Goal: Navigation & Orientation: Find specific page/section

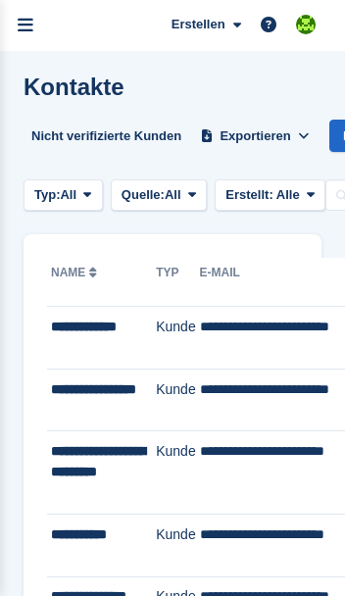
click at [26, 28] on icon "menu" at bounding box center [26, 26] width 16 height 18
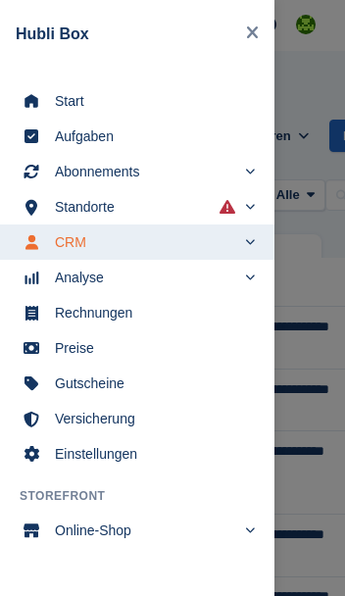
click at [54, 101] on link "Start" at bounding box center [137, 100] width 274 height 35
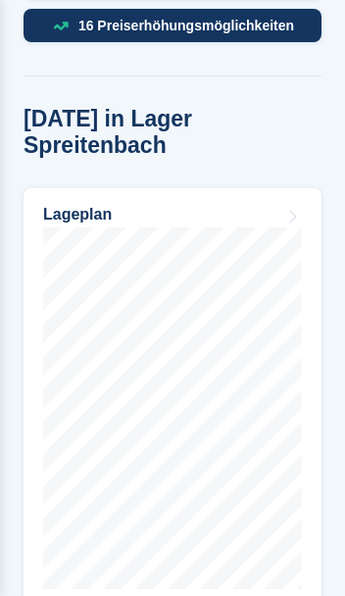
scroll to position [1191, 0]
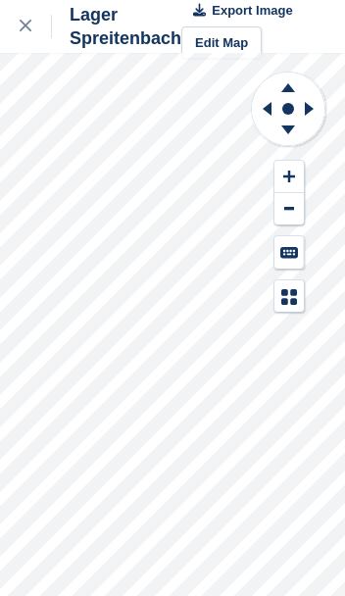
scroll to position [25, 0]
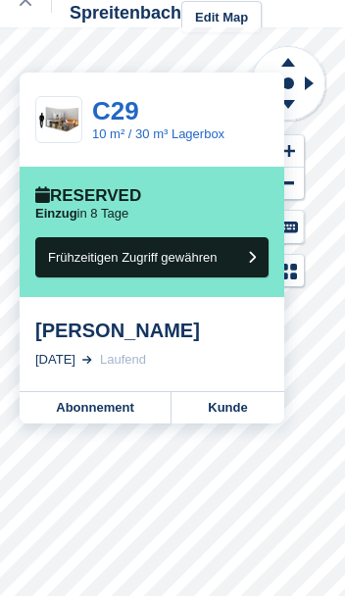
click at [237, 408] on link "Kunde" at bounding box center [228, 407] width 113 height 31
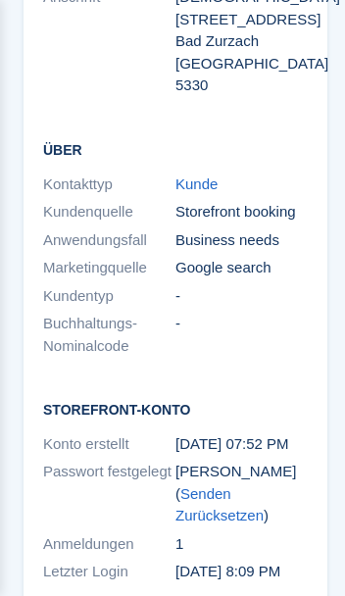
scroll to position [3133, 0]
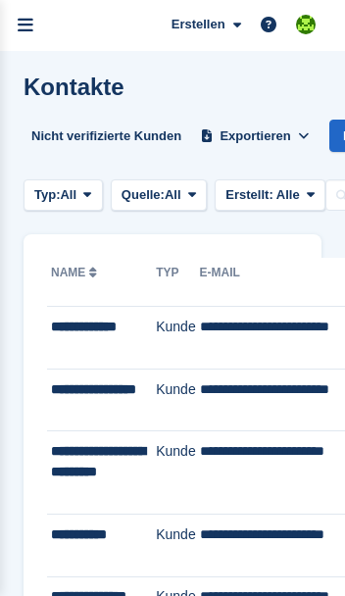
click at [28, 23] on icon "menu" at bounding box center [26, 26] width 16 height 18
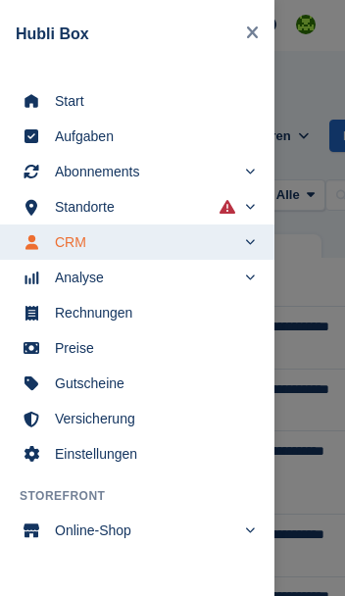
click at [57, 93] on span "Start" at bounding box center [150, 100] width 190 height 27
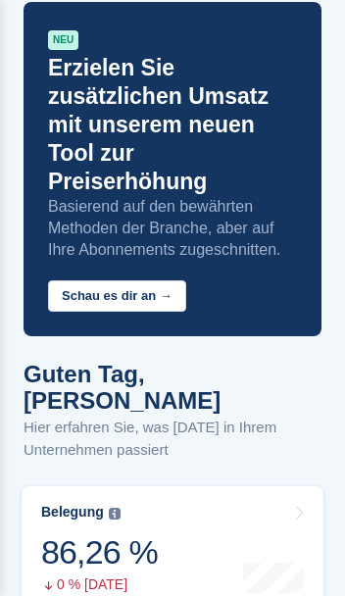
click at [172, 500] on link "Belegung Flächenprozentsatz aller aktuell belegten Einheiten. Beinhaltet Einhei…" at bounding box center [173, 548] width 302 height 124
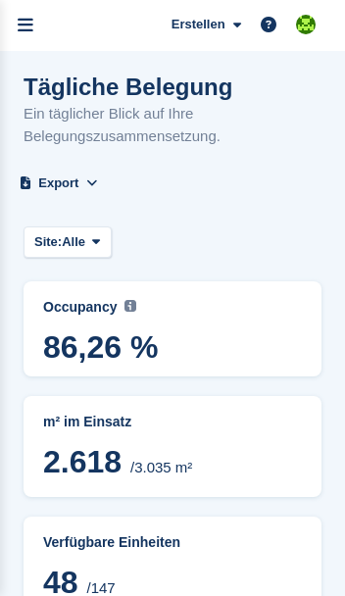
click at [27, 29] on icon "menu" at bounding box center [26, 26] width 16 height 18
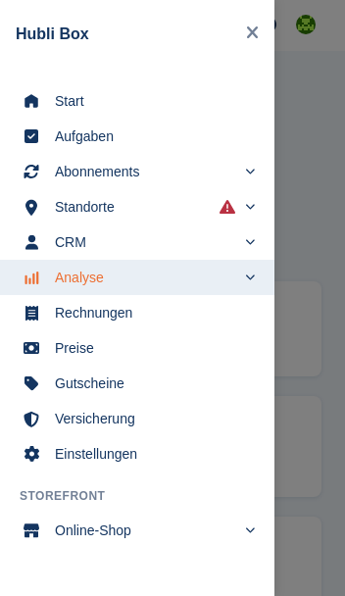
click at [57, 98] on span "Start" at bounding box center [150, 100] width 190 height 27
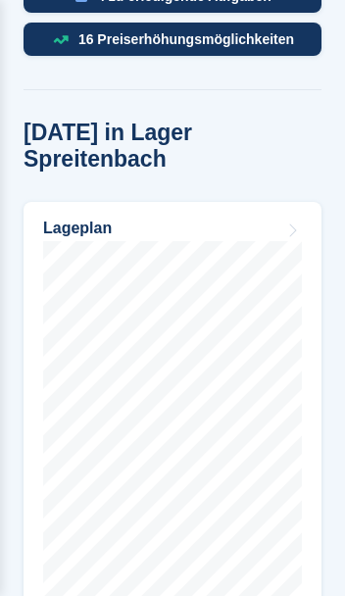
scroll to position [1126, 0]
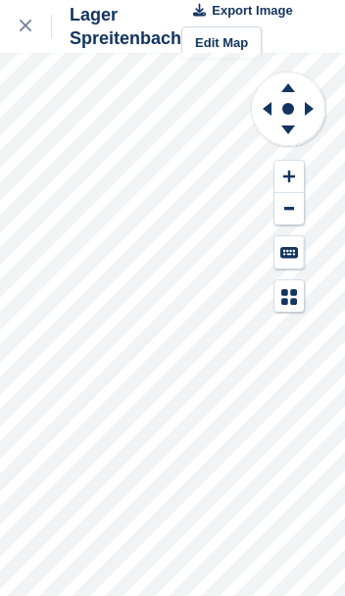
scroll to position [25, 0]
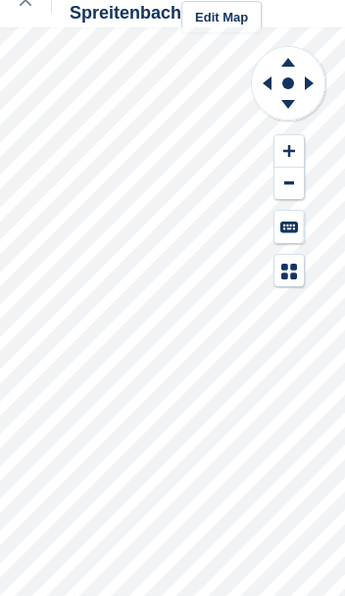
click at [26, 9] on div at bounding box center [36, 1] width 32 height 24
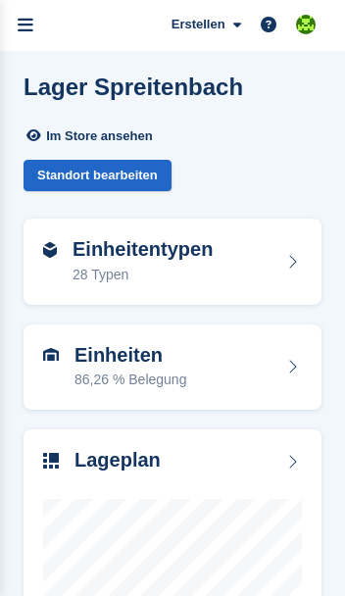
click at [26, 33] on icon "menu" at bounding box center [26, 26] width 16 height 18
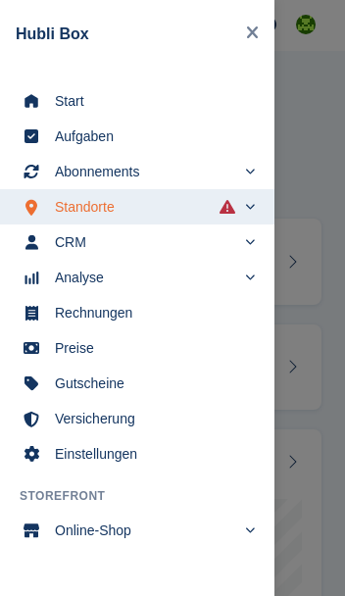
click at [62, 98] on span "Start" at bounding box center [150, 100] width 190 height 27
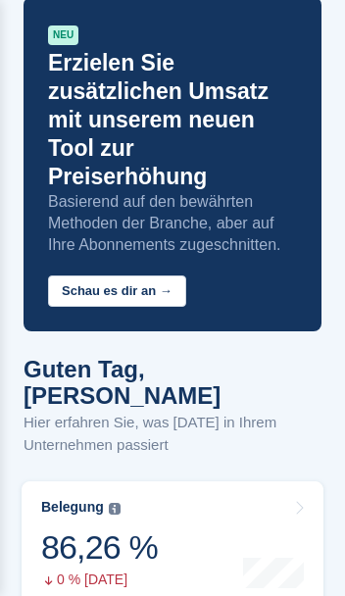
click at [223, 486] on link "Belegung Flächenprozentsatz aller aktuell belegten Einheiten. Beinhaltet Einhei…" at bounding box center [173, 543] width 302 height 124
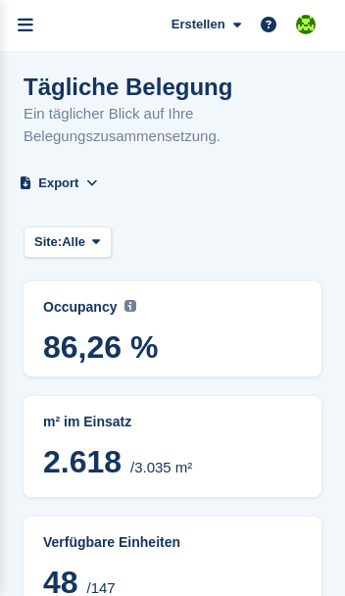
click at [33, 36] on link "menu" at bounding box center [25, 25] width 51 height 51
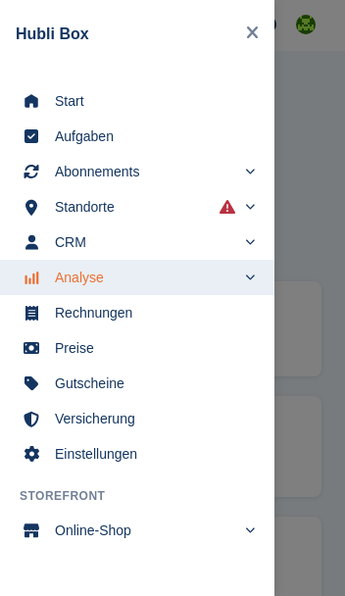
click at [69, 99] on span "Start" at bounding box center [150, 100] width 190 height 27
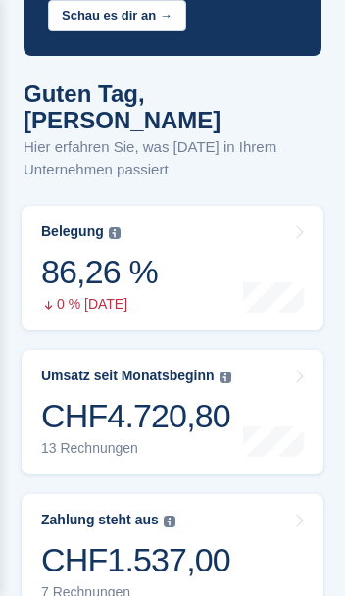
click at [89, 252] on div "86,26 %" at bounding box center [99, 272] width 117 height 40
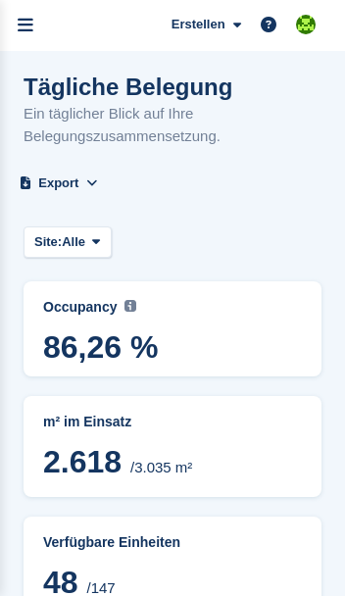
click at [25, 33] on icon "menu" at bounding box center [26, 26] width 16 height 18
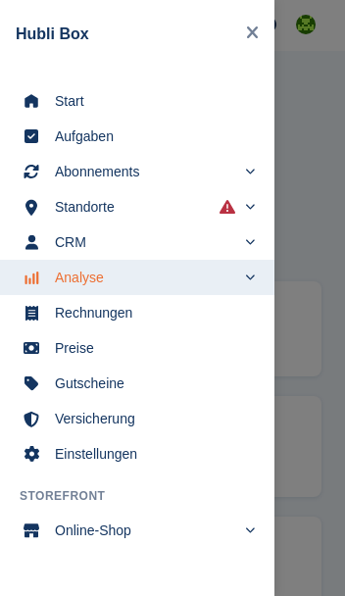
click at [89, 95] on span "Start" at bounding box center [150, 100] width 190 height 27
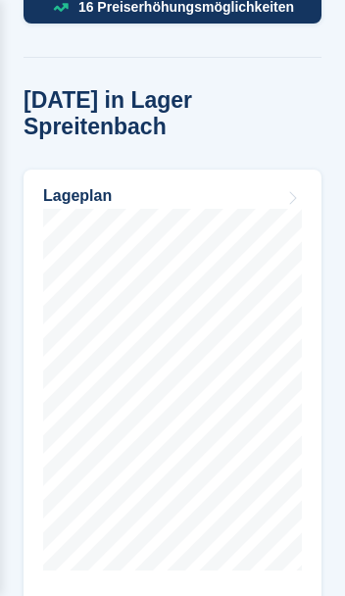
scroll to position [1159, 0]
